Goal: Navigation & Orientation: Understand site structure

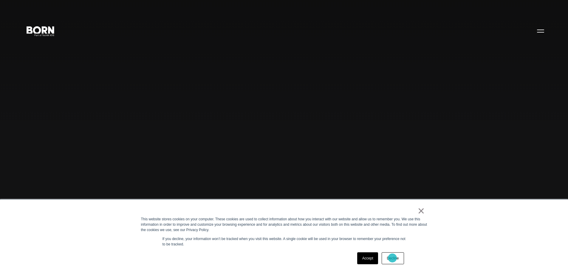
drag, startPoint x: 391, startPoint y: 260, endPoint x: 393, endPoint y: 258, distance: 3.2
click at [393, 258] on link "Decline" at bounding box center [393, 258] width 22 height 12
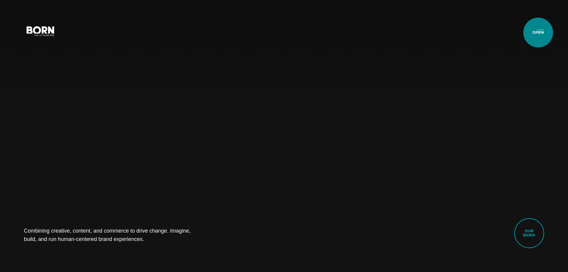
click at [538, 33] on button "Primary Menu" at bounding box center [541, 30] width 14 height 13
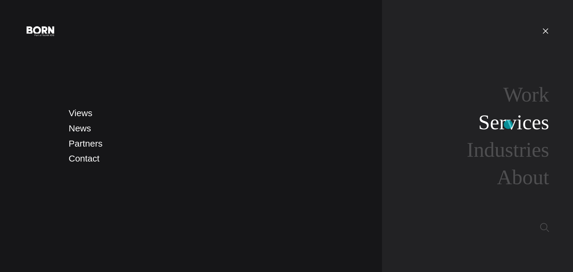
click at [508, 124] on link "Services" at bounding box center [513, 122] width 71 height 23
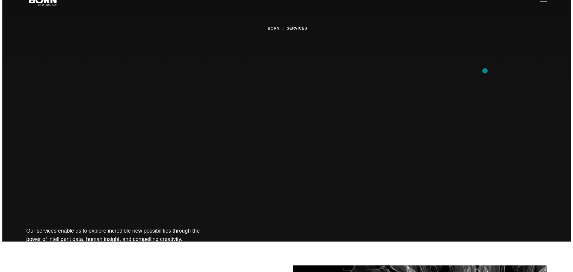
scroll to position [26, 0]
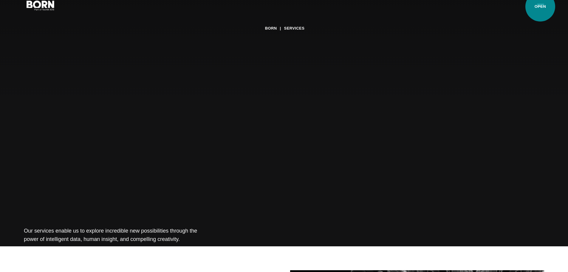
click at [541, 7] on button "Primary Menu" at bounding box center [541, 5] width 14 height 13
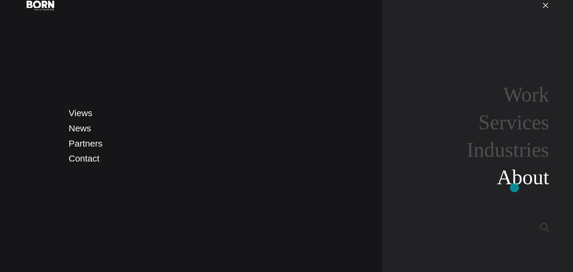
click at [514, 188] on link "About" at bounding box center [523, 177] width 52 height 23
